Goal: Task Accomplishment & Management: Manage account settings

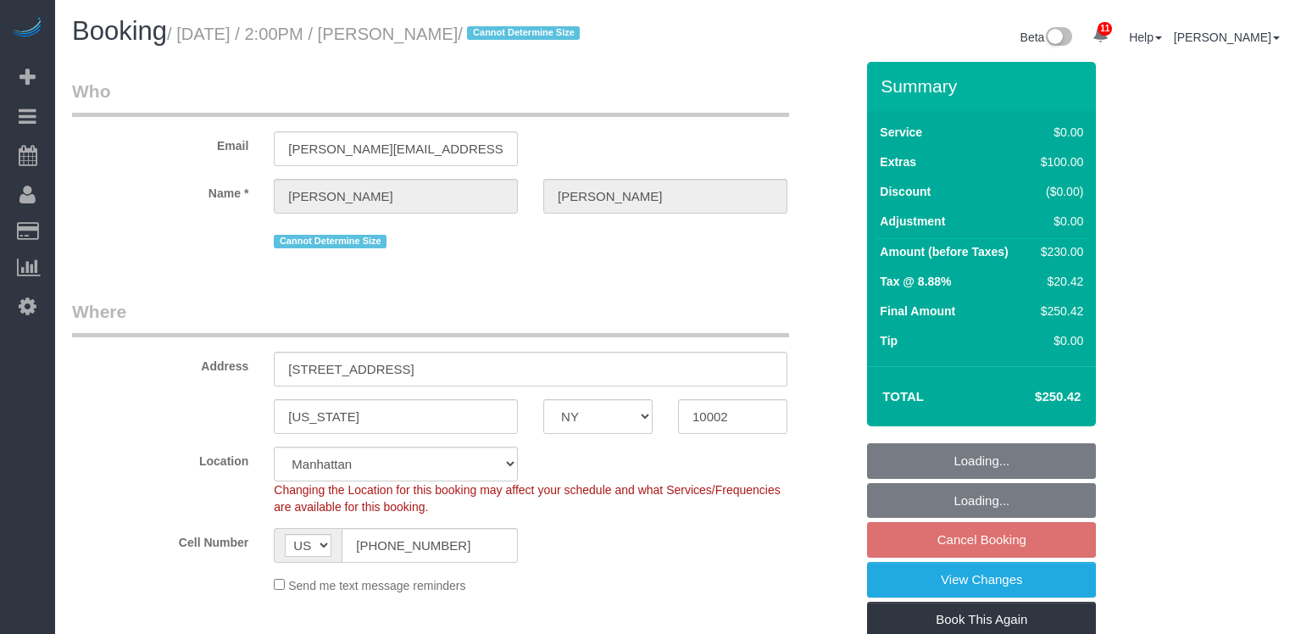
select select "NY"
select select "1"
select select "string:stripe-pm_1Rxs0i4VGloSiKo7M0XWTDqI"
select select "spot2"
select select "number:89"
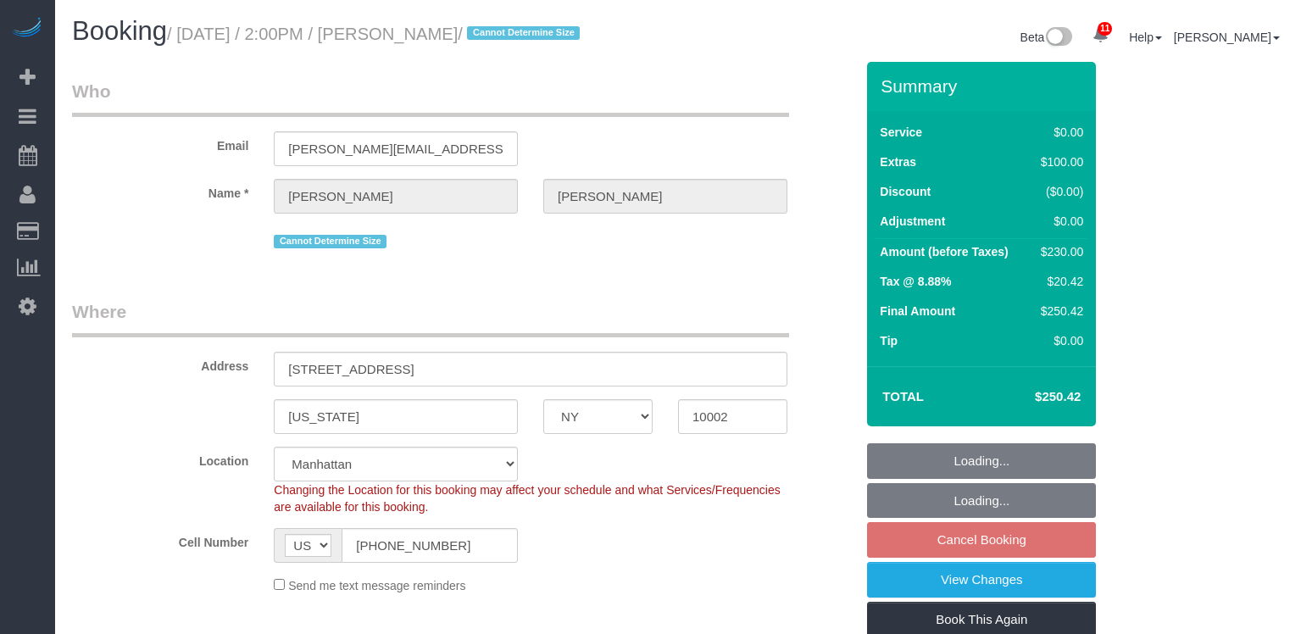
select select "number:90"
select select "number:15"
select select "number:5"
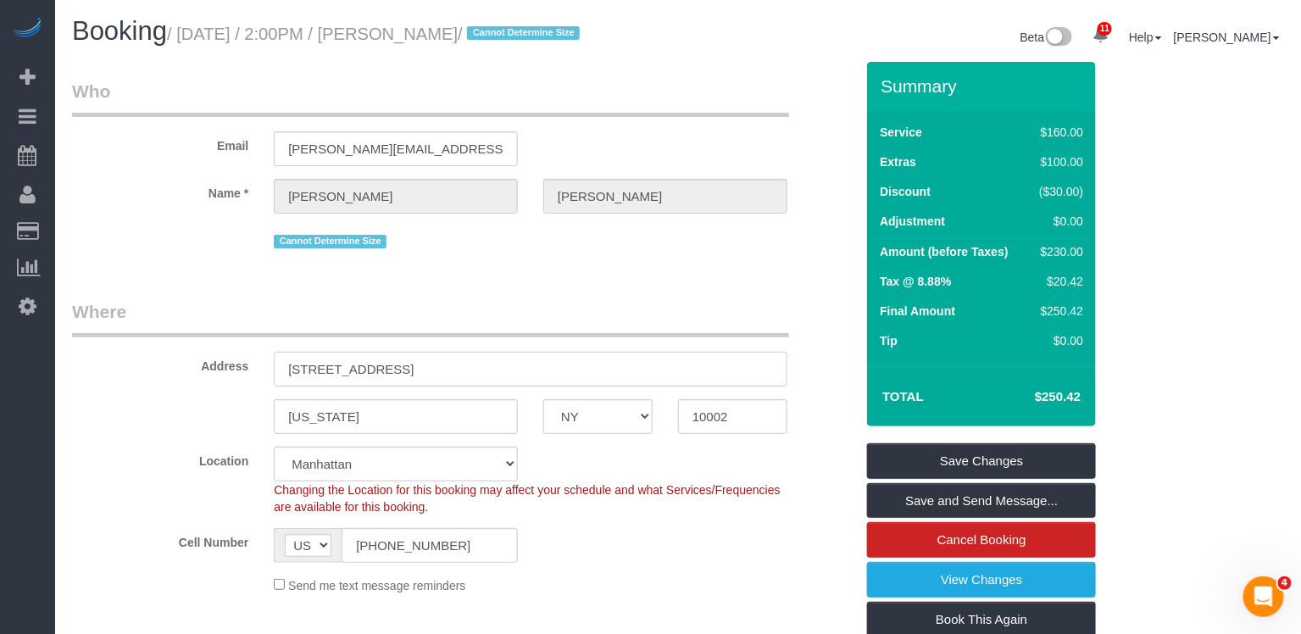
drag, startPoint x: 464, startPoint y: 375, endPoint x: 238, endPoint y: 366, distance: 225.6
click at [238, 366] on div "Address [STREET_ADDRESS]" at bounding box center [463, 342] width 808 height 87
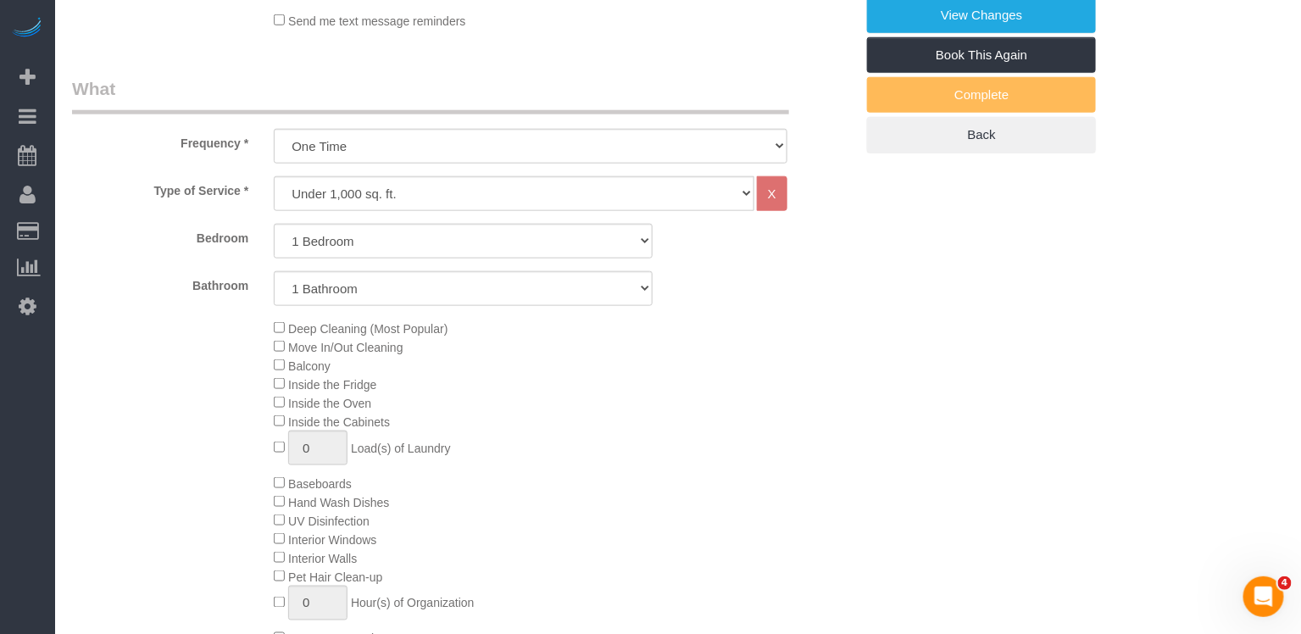
scroll to position [691, 0]
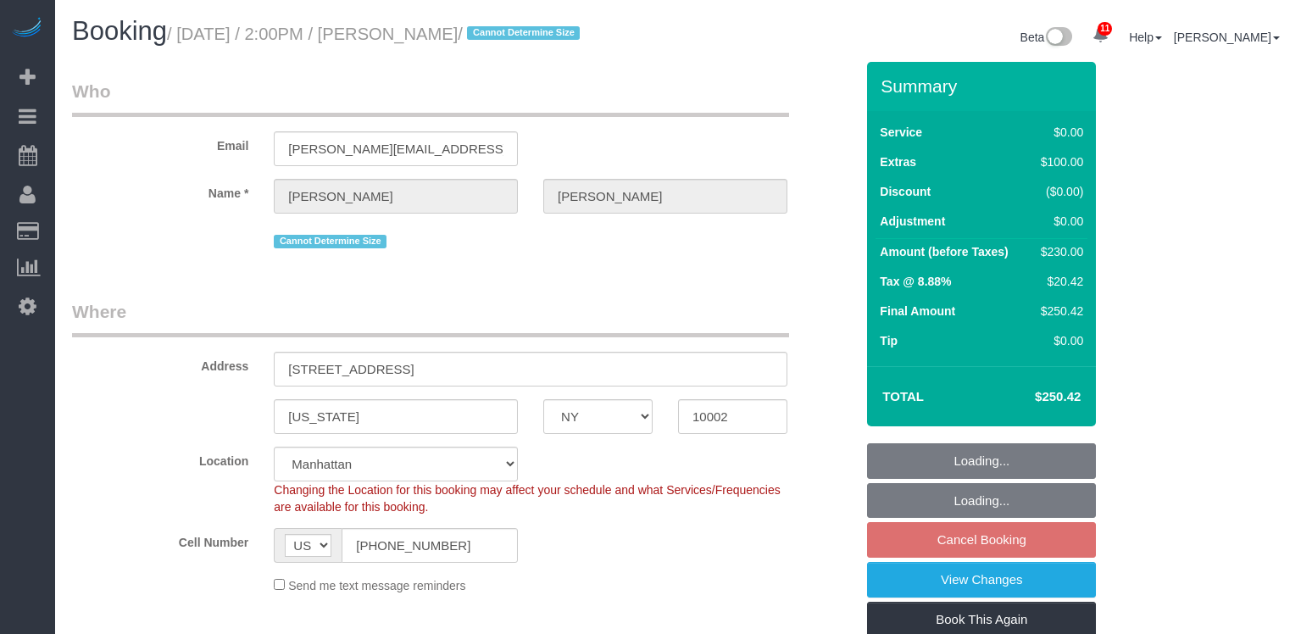
select select "NY"
select select "1"
select select "string:stripe-pm_1Rxs0i4VGloSiKo7M0XWTDqI"
select select "spot2"
select select "number:89"
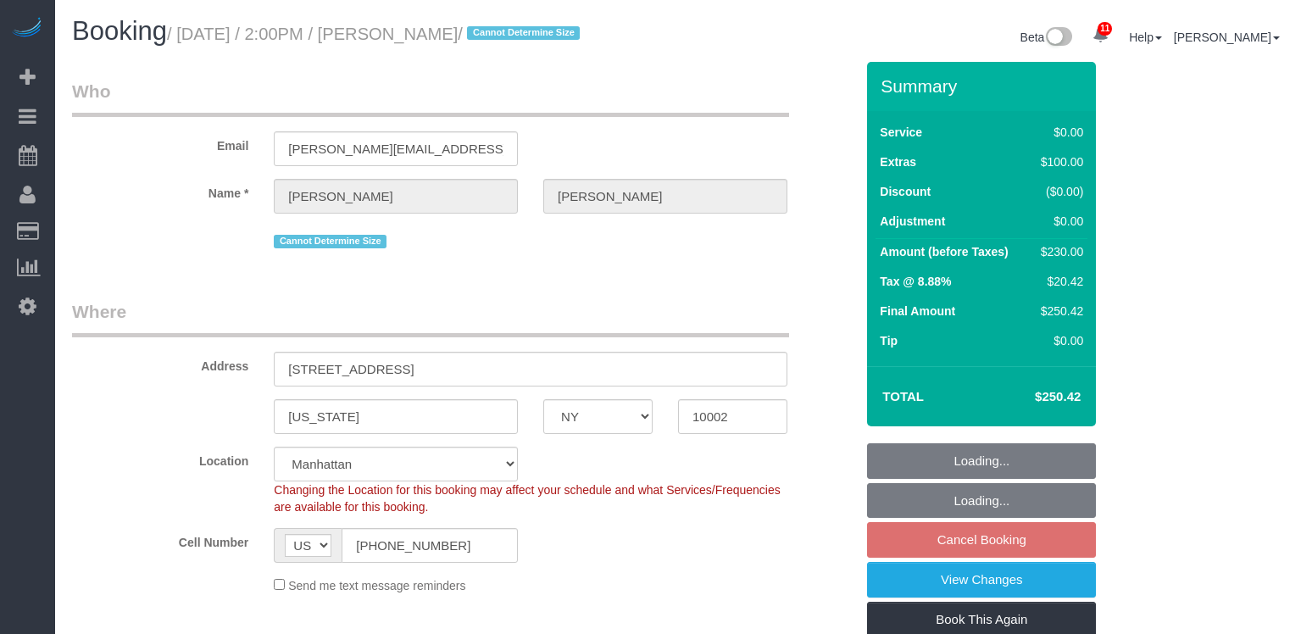
select select "number:90"
select select "number:15"
select select "number:5"
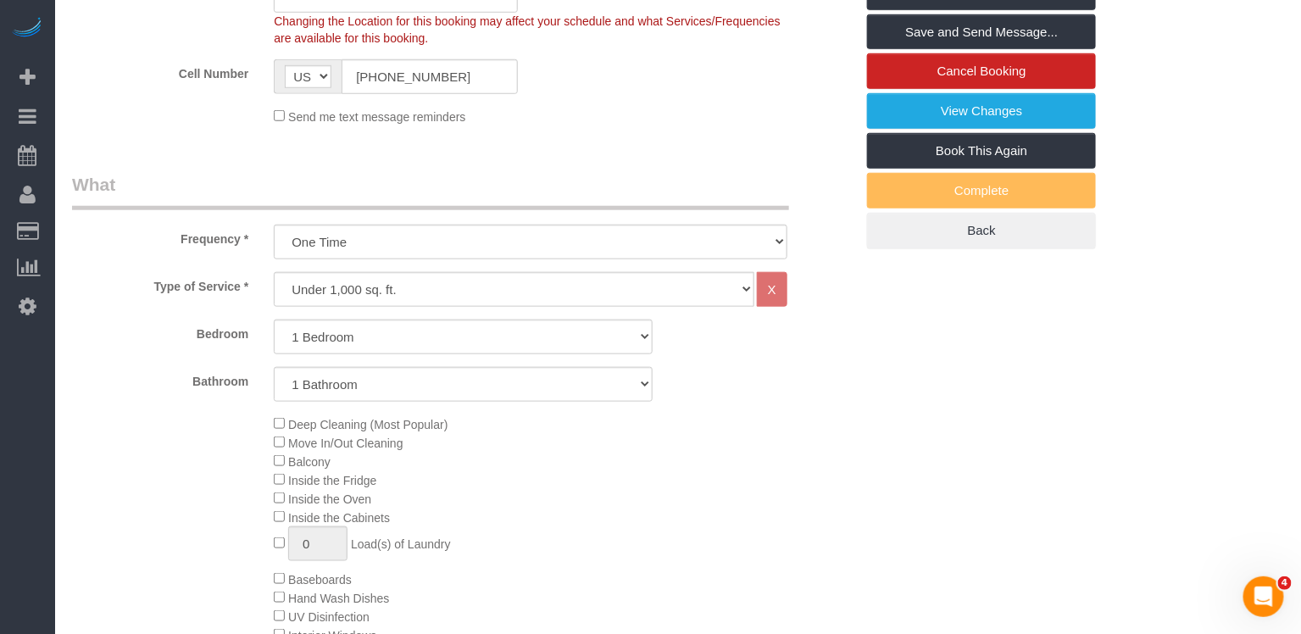
scroll to position [346, 0]
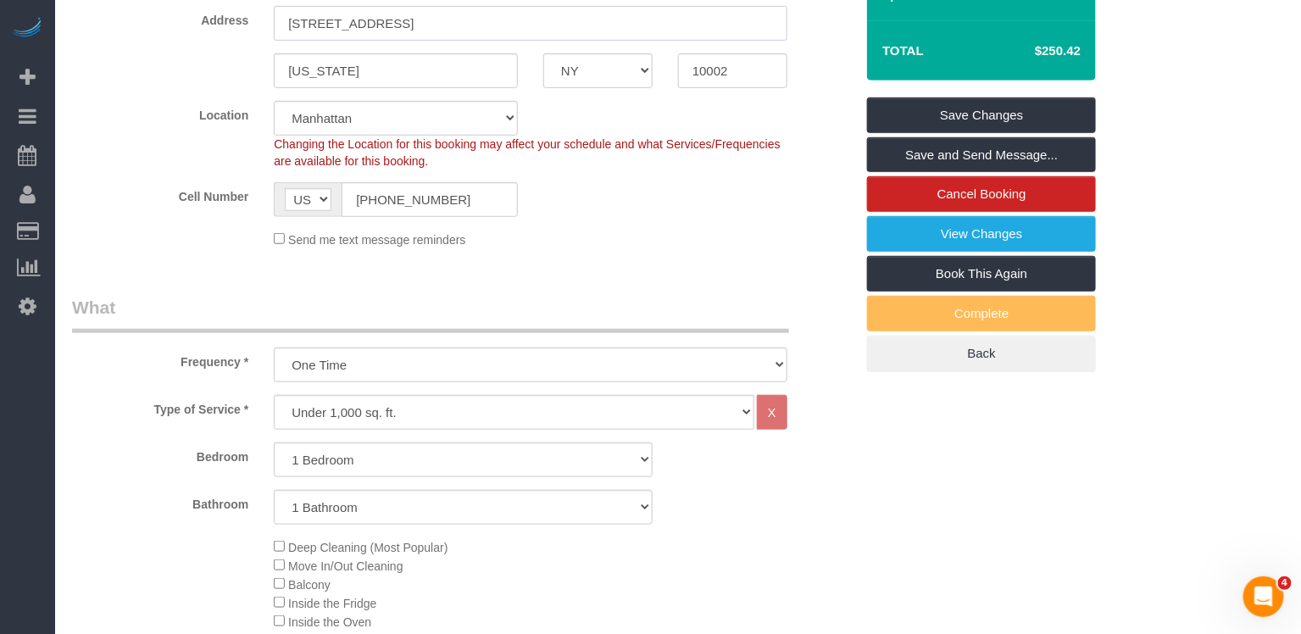
click at [319, 23] on input "[STREET_ADDRESS]" at bounding box center [530, 23] width 513 height 35
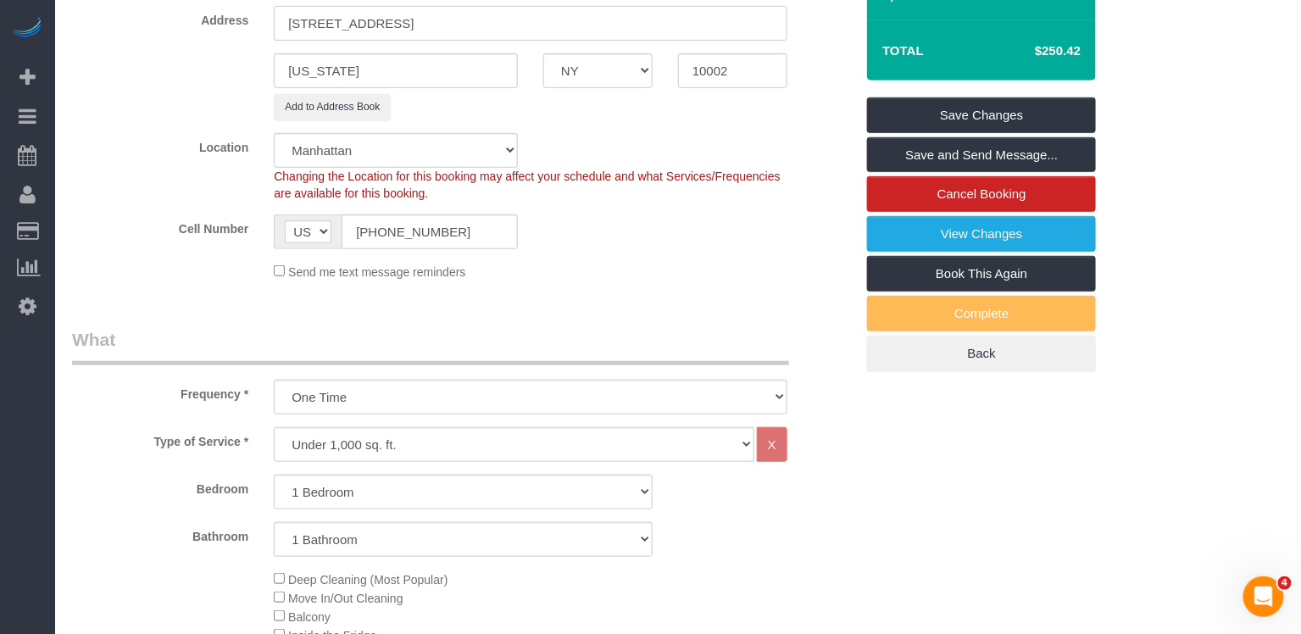
click at [408, 24] on input "150 East Broadway, 2A" at bounding box center [530, 23] width 513 height 35
type input "150 East Broadway, Apt.2A"
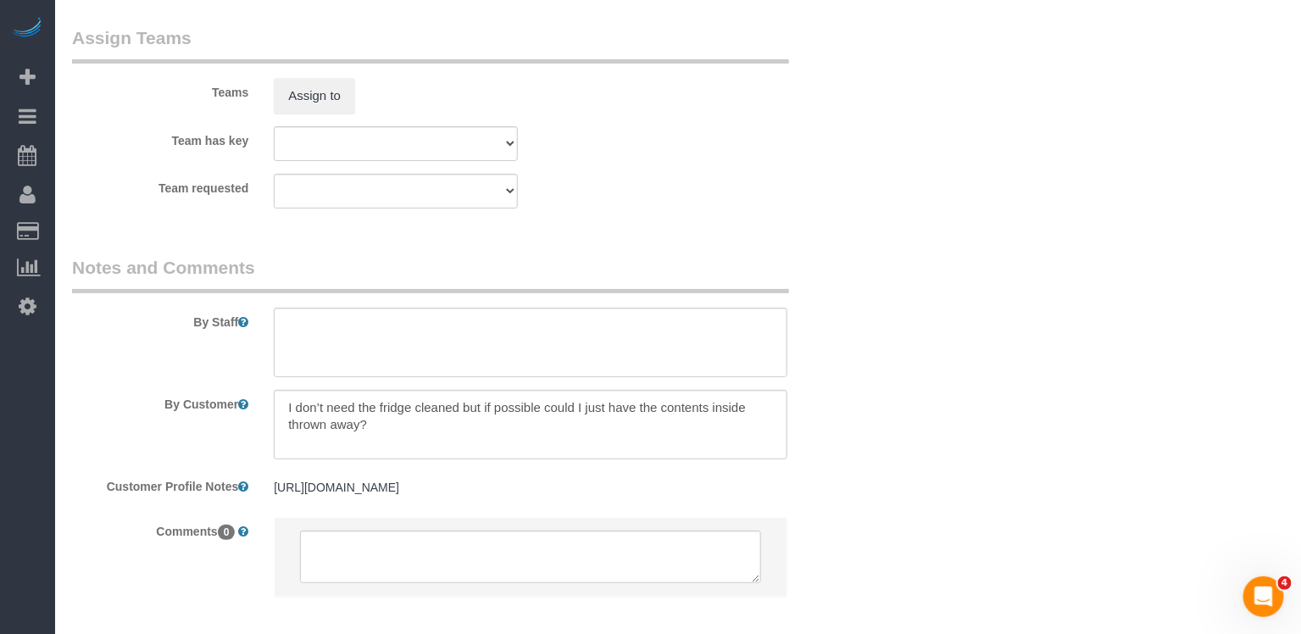
scroll to position [2349, 0]
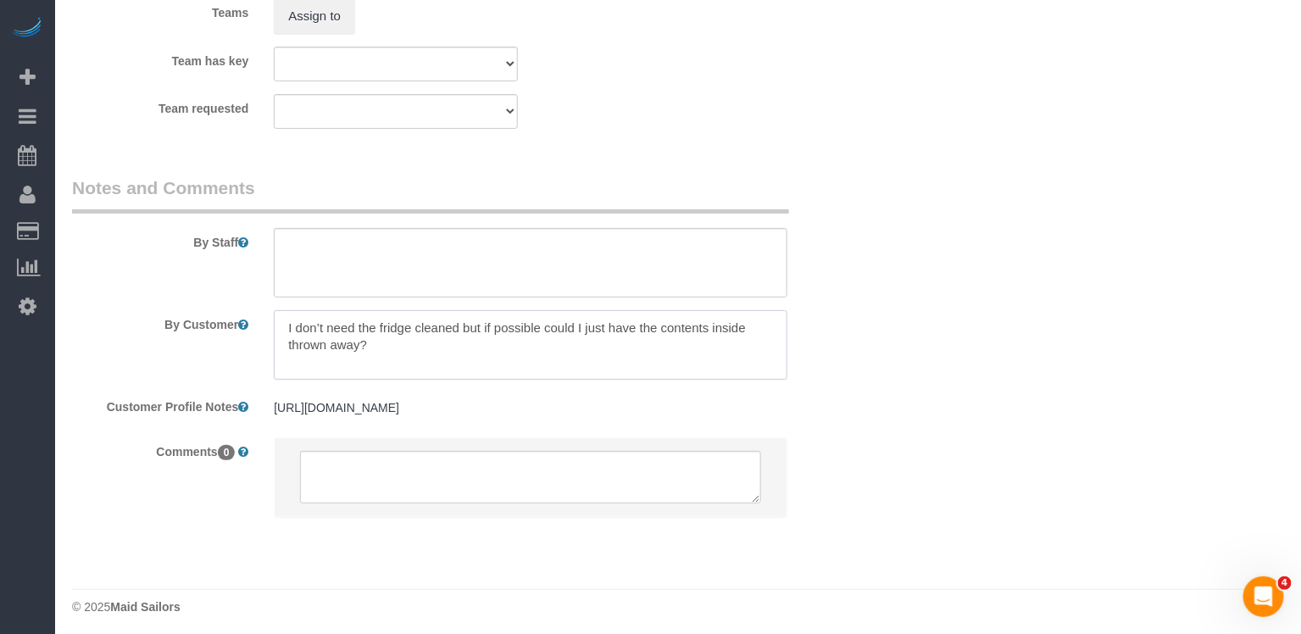
drag, startPoint x: 391, startPoint y: 335, endPoint x: 236, endPoint y: 300, distance: 158.9
click at [225, 310] on div "By Customer" at bounding box center [463, 344] width 808 height 69
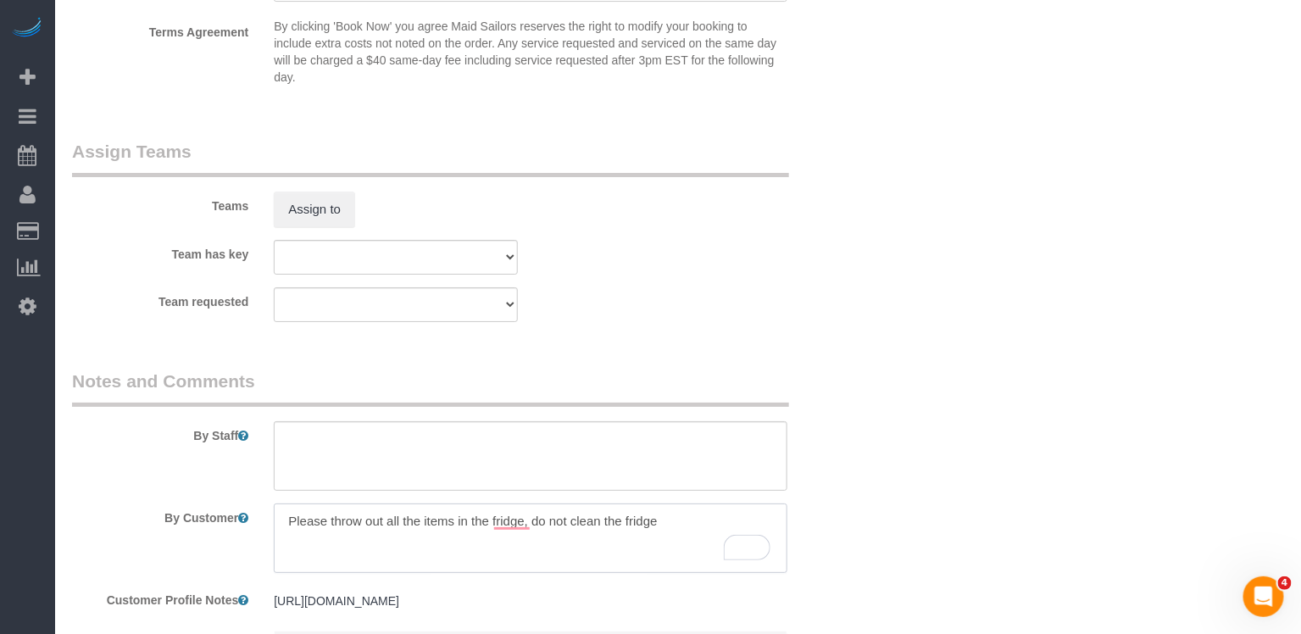
scroll to position [2297, 0]
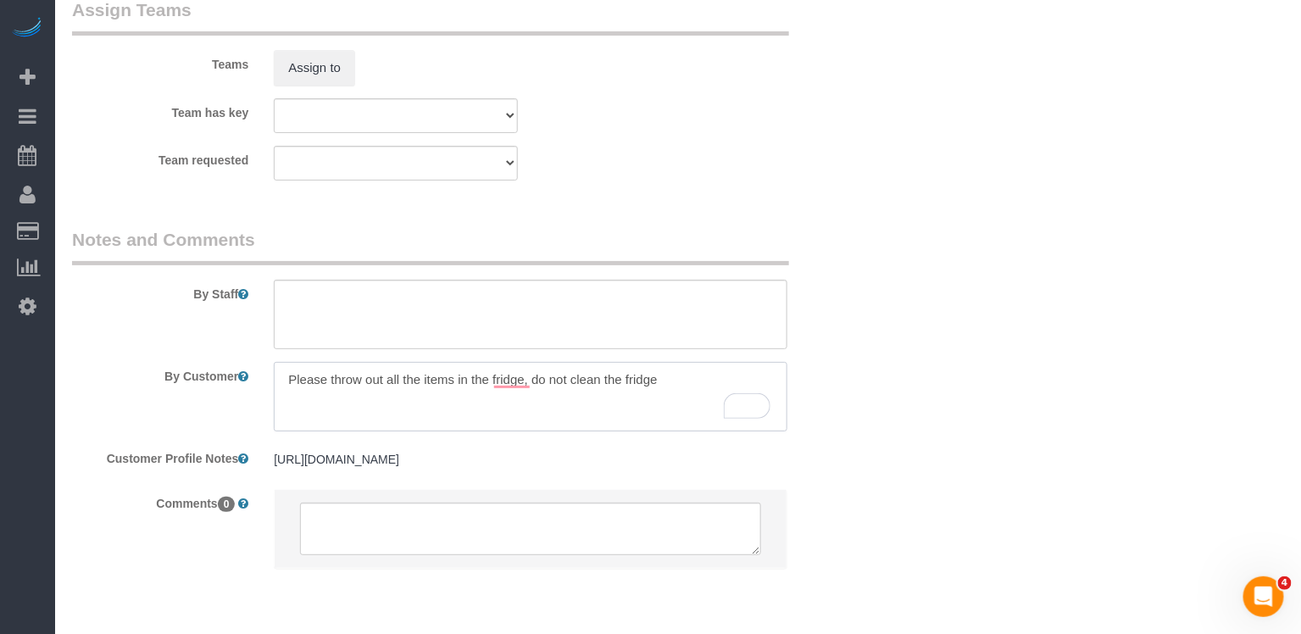
drag, startPoint x: 626, startPoint y: 380, endPoint x: 690, endPoint y: 377, distance: 63.6
click at [690, 379] on textarea "To enrich screen reader interactions, please activate Accessibility in Grammarl…" at bounding box center [530, 396] width 513 height 69
drag, startPoint x: 686, startPoint y: 377, endPoint x: 2, endPoint y: 404, distance: 685.2
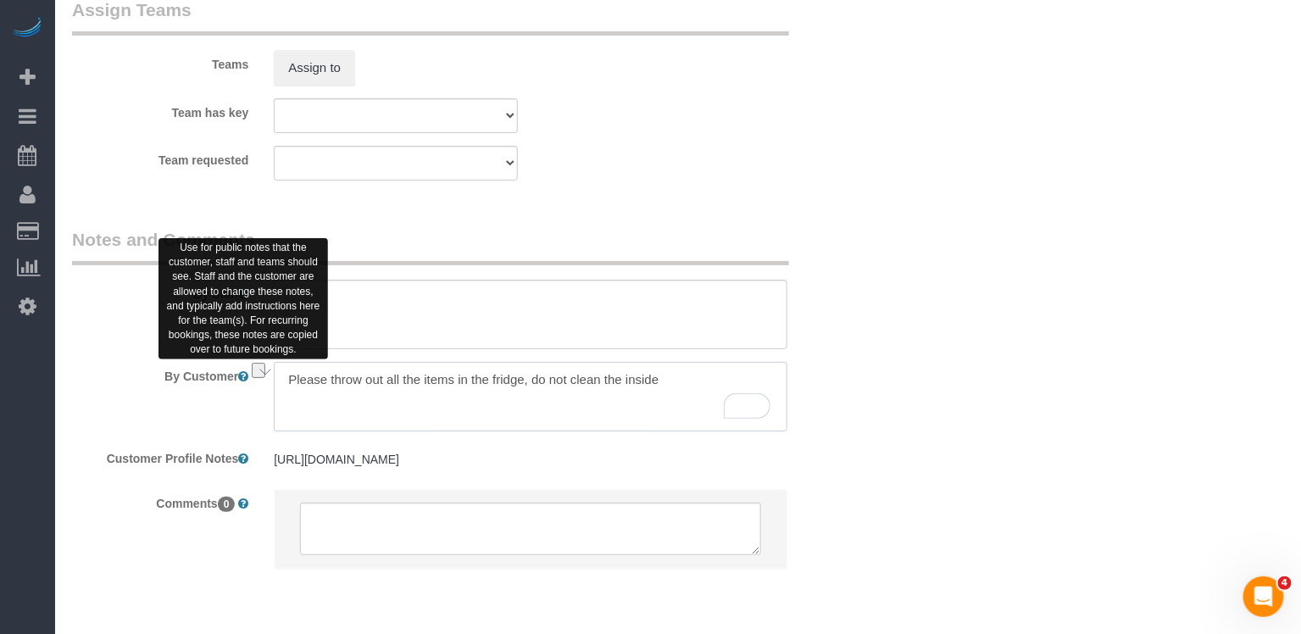
drag, startPoint x: 680, startPoint y: 385, endPoint x: 246, endPoint y: 376, distance: 434.8
click at [246, 376] on div "By Customer" at bounding box center [463, 396] width 808 height 69
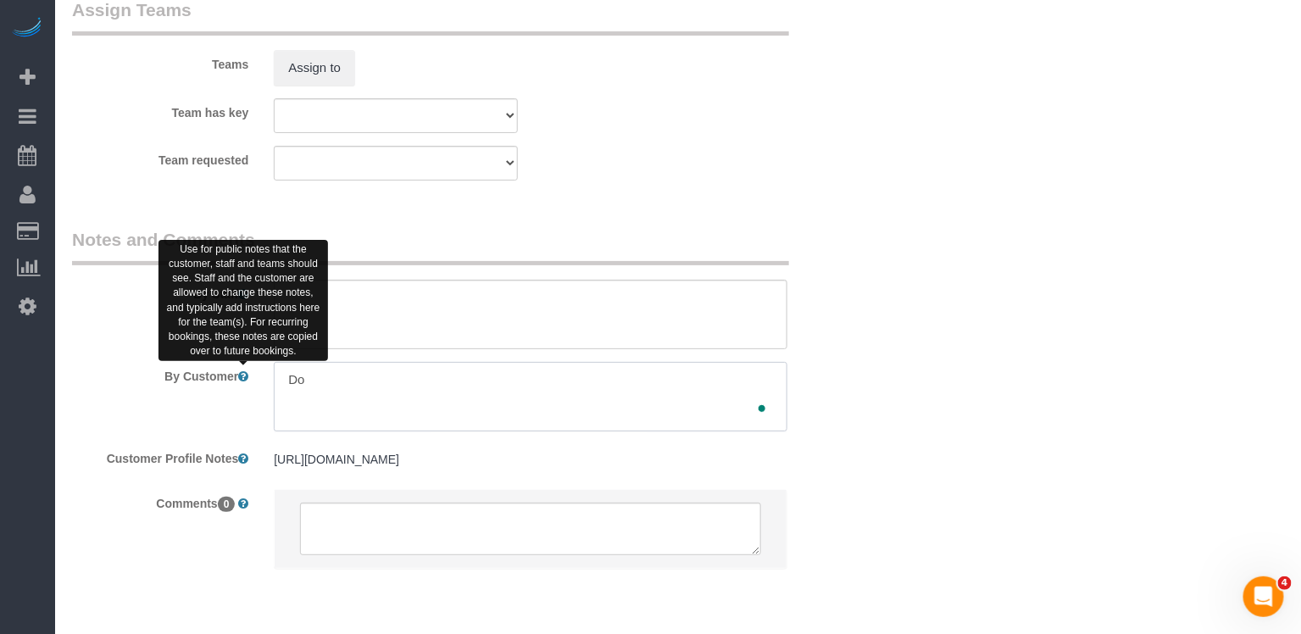
type textarea "D"
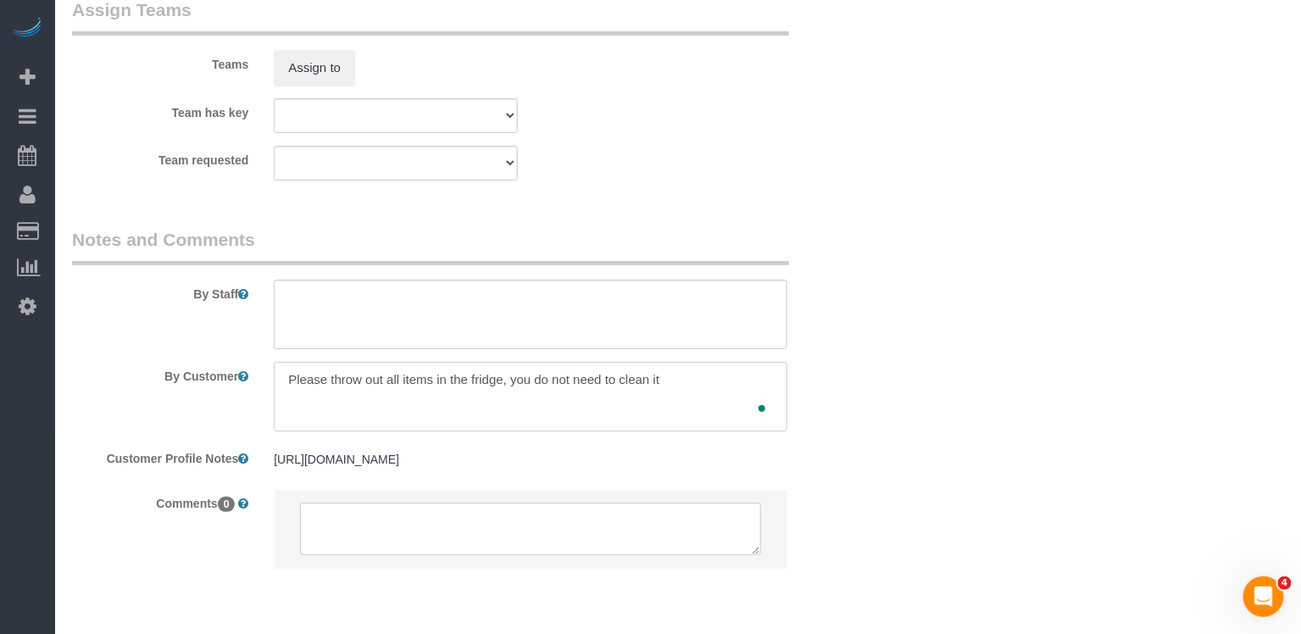
type textarea "Please throw out all items in the fridge, you do not need to clean it"
click at [841, 447] on div "Customer Profile Notes https://www.zillow.com/homedetails/70-E-3rd-St-16-New-Yo…" at bounding box center [463, 460] width 808 height 32
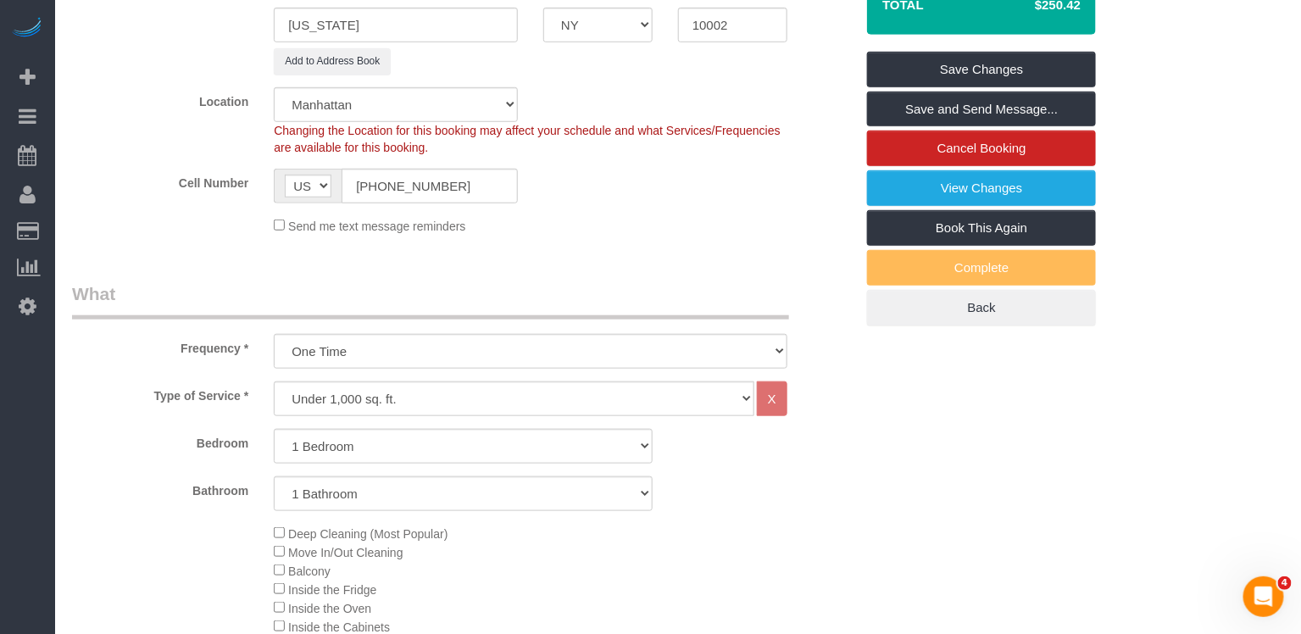
scroll to position [0, 0]
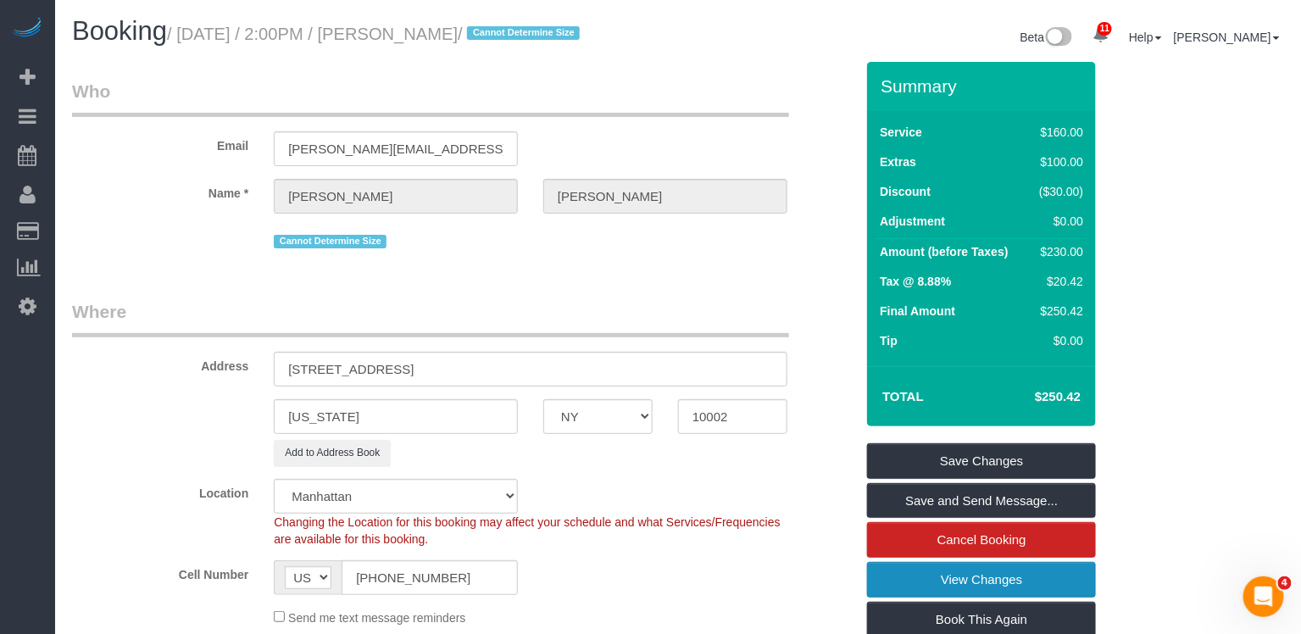
click at [981, 583] on link "View Changes" at bounding box center [981, 580] width 229 height 36
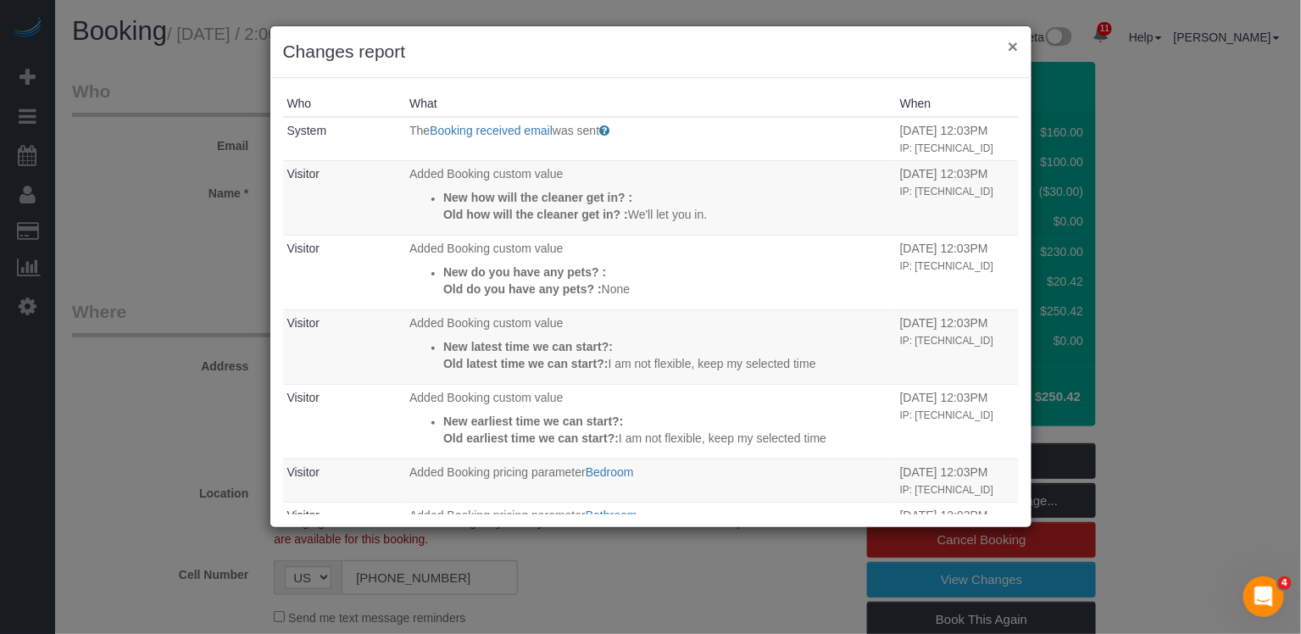
click at [1014, 42] on button "×" at bounding box center [1012, 46] width 10 height 18
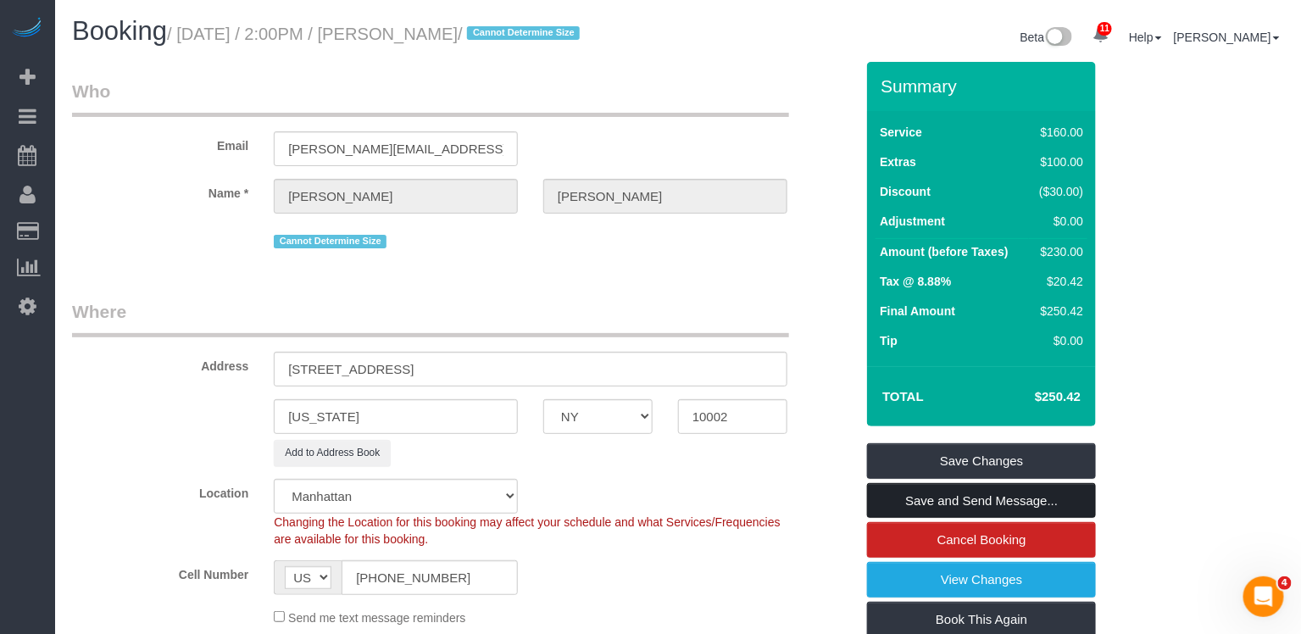
click at [996, 500] on link "Save and Send Message..." at bounding box center [981, 501] width 229 height 36
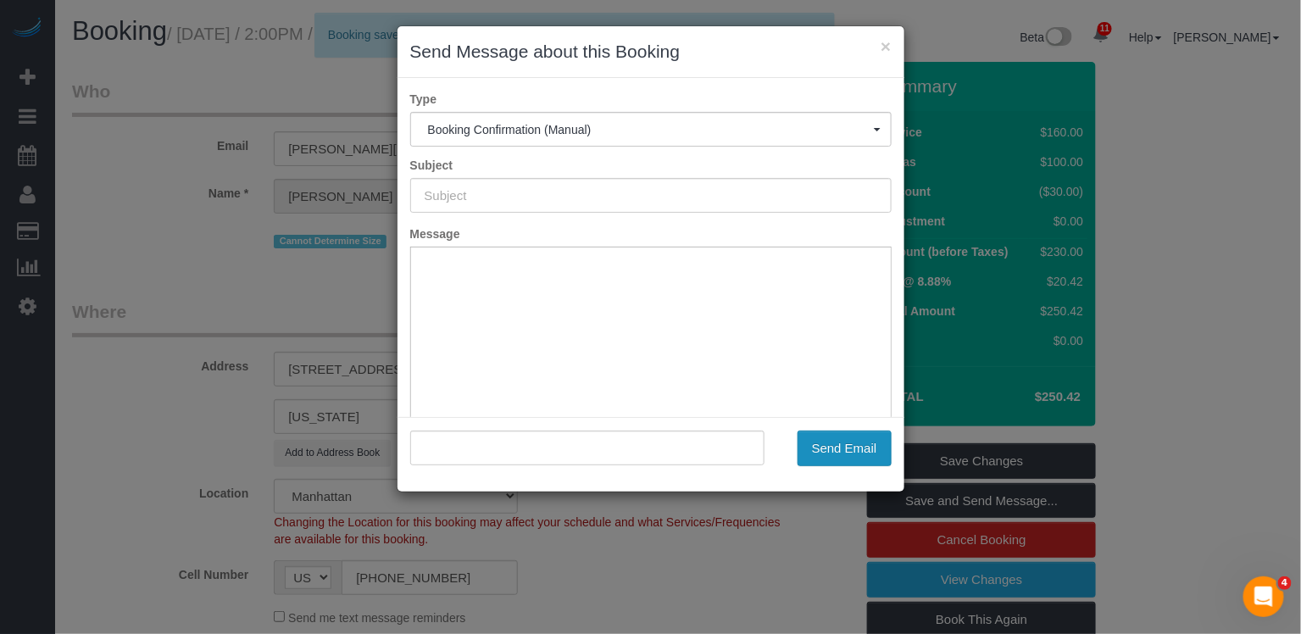
type input "Cleaning Confirmed for 08/20/2025 at 2:00pm"
type input ""James Vinson" <james.vinson3@yahoo.com>"
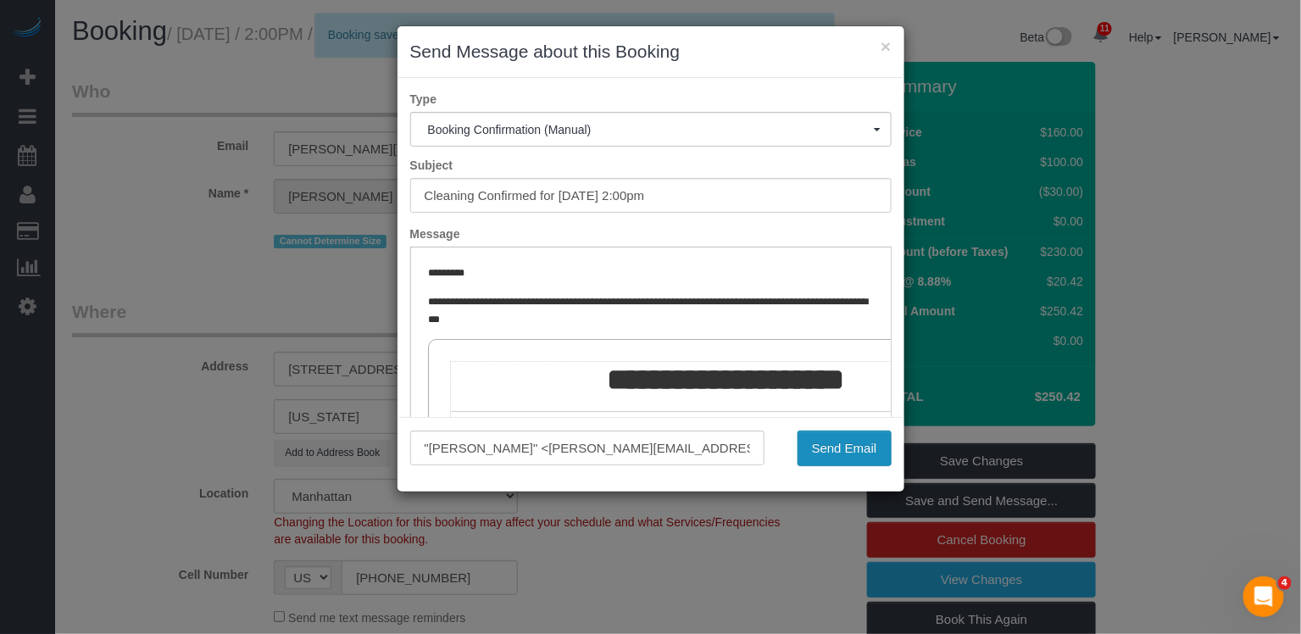
click at [836, 443] on button "Send Email" at bounding box center [844, 448] width 94 height 36
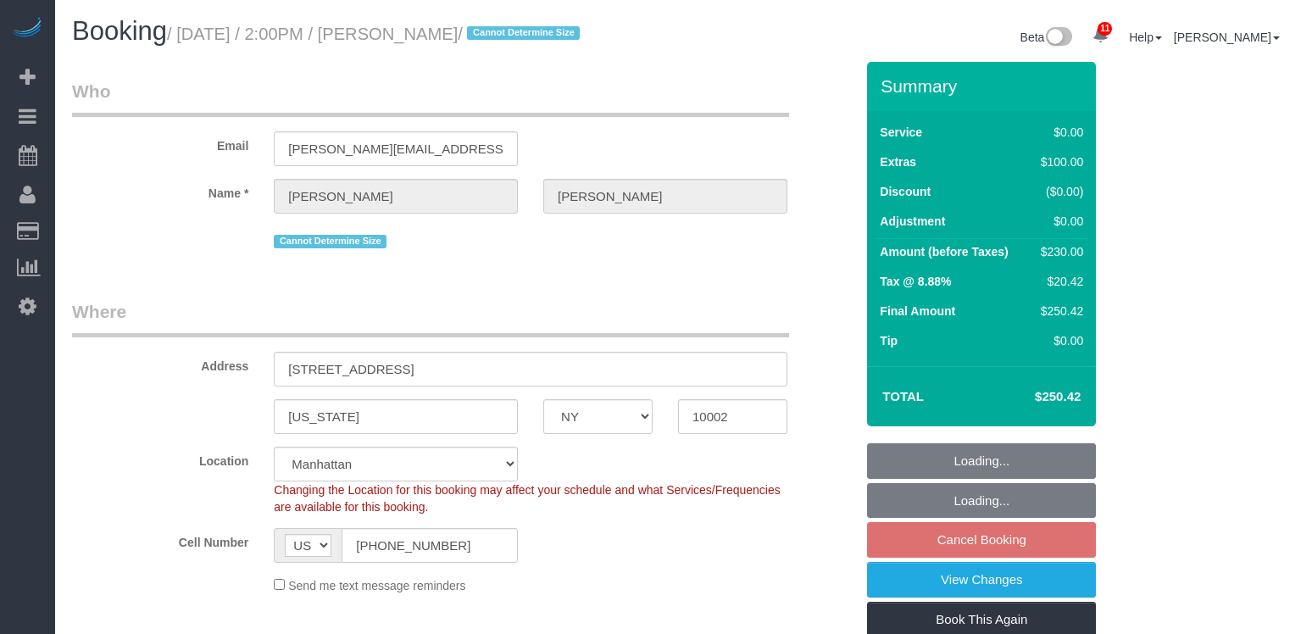
select select "NY"
select select "1"
select select "string:stripe-pm_1Rxs0i4VGloSiKo7M0XWTDqI"
select select "spot2"
select select "number:89"
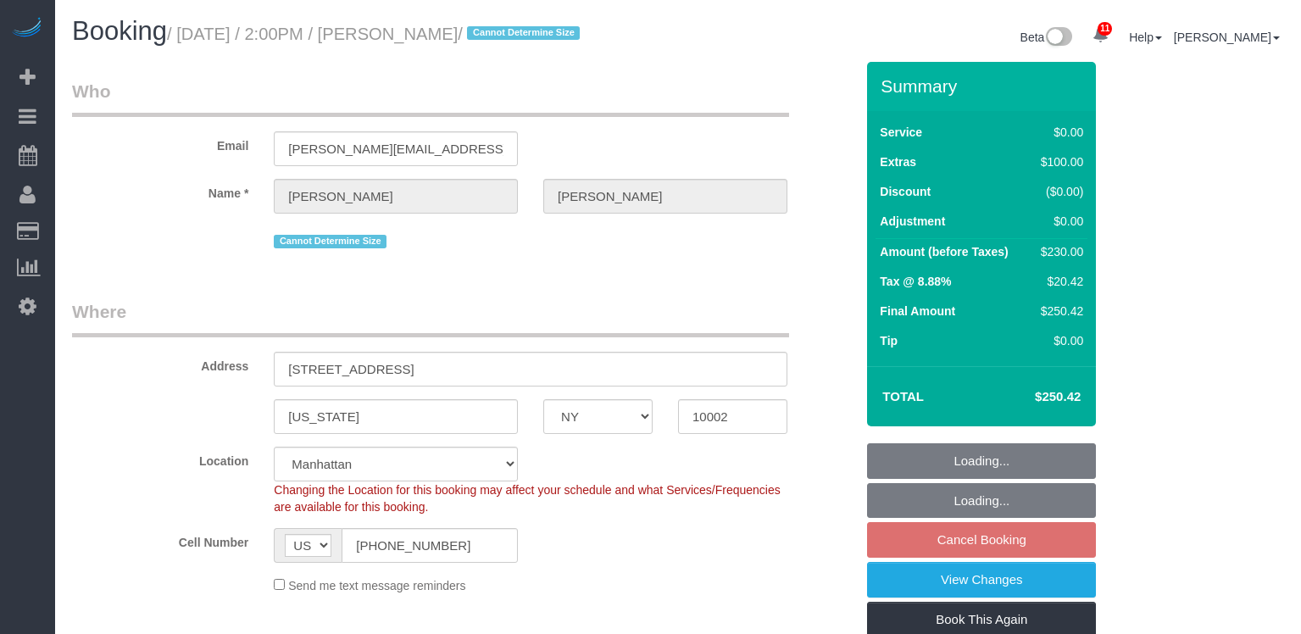
select select "number:90"
select select "number:15"
select select "number:5"
